Goal: Find specific page/section: Find specific page/section

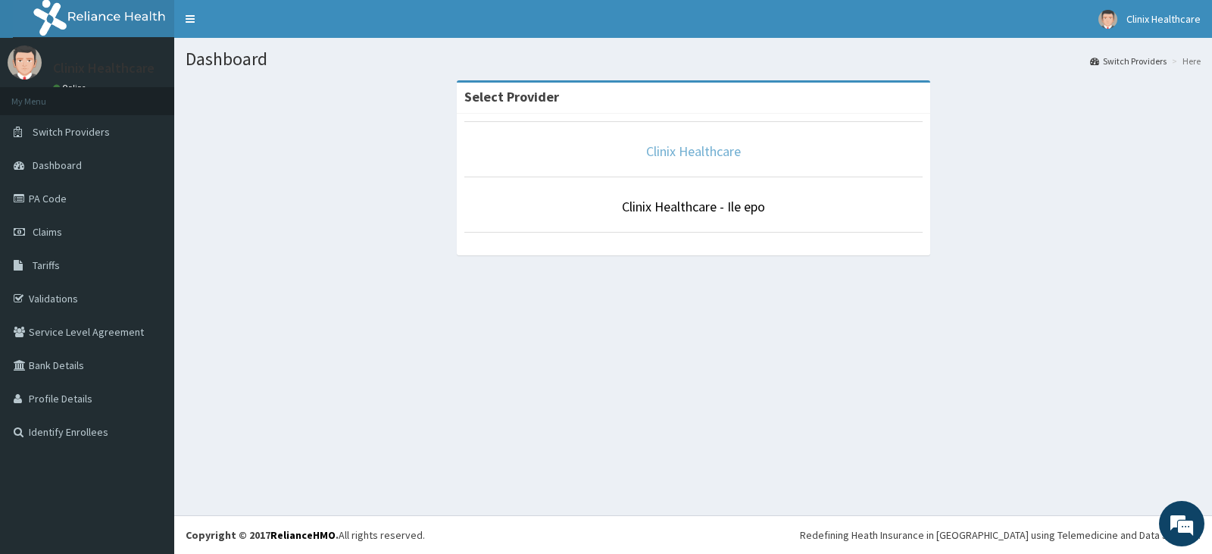
click at [706, 155] on link "Clinix Healthcare" at bounding box center [693, 150] width 95 height 17
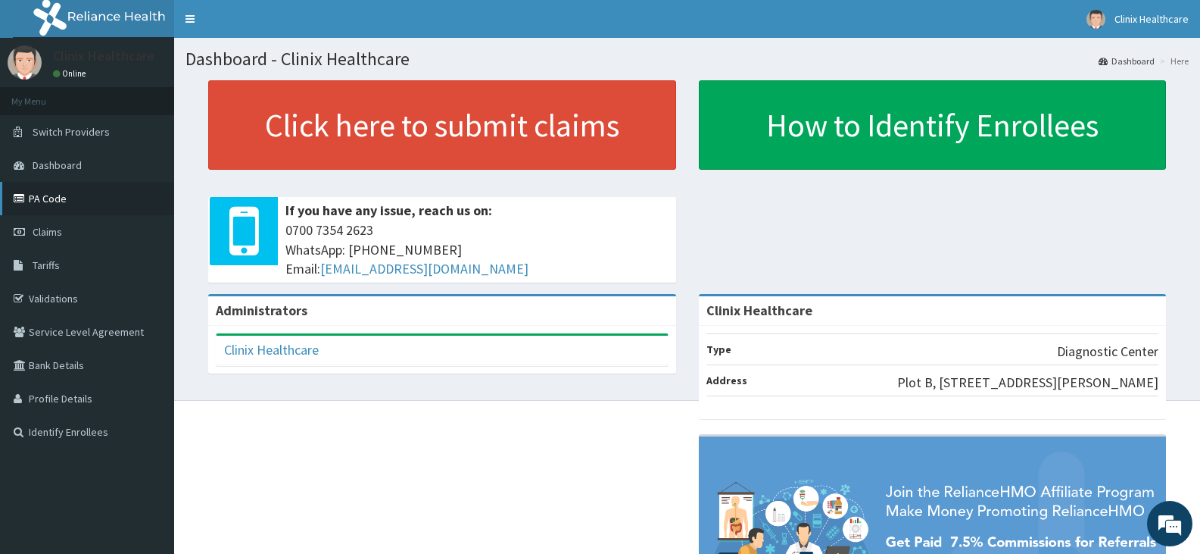
click at [55, 205] on link "PA Code" at bounding box center [87, 198] width 174 height 33
